Goal: Find specific page/section

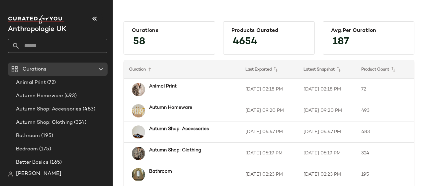
click at [86, 43] on input "text" at bounding box center [63, 46] width 87 height 14
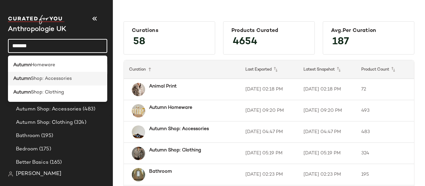
type input "******"
click at [50, 79] on span "Shop: Accessories" at bounding box center [51, 78] width 41 height 7
